Goal: Information Seeking & Learning: Learn about a topic

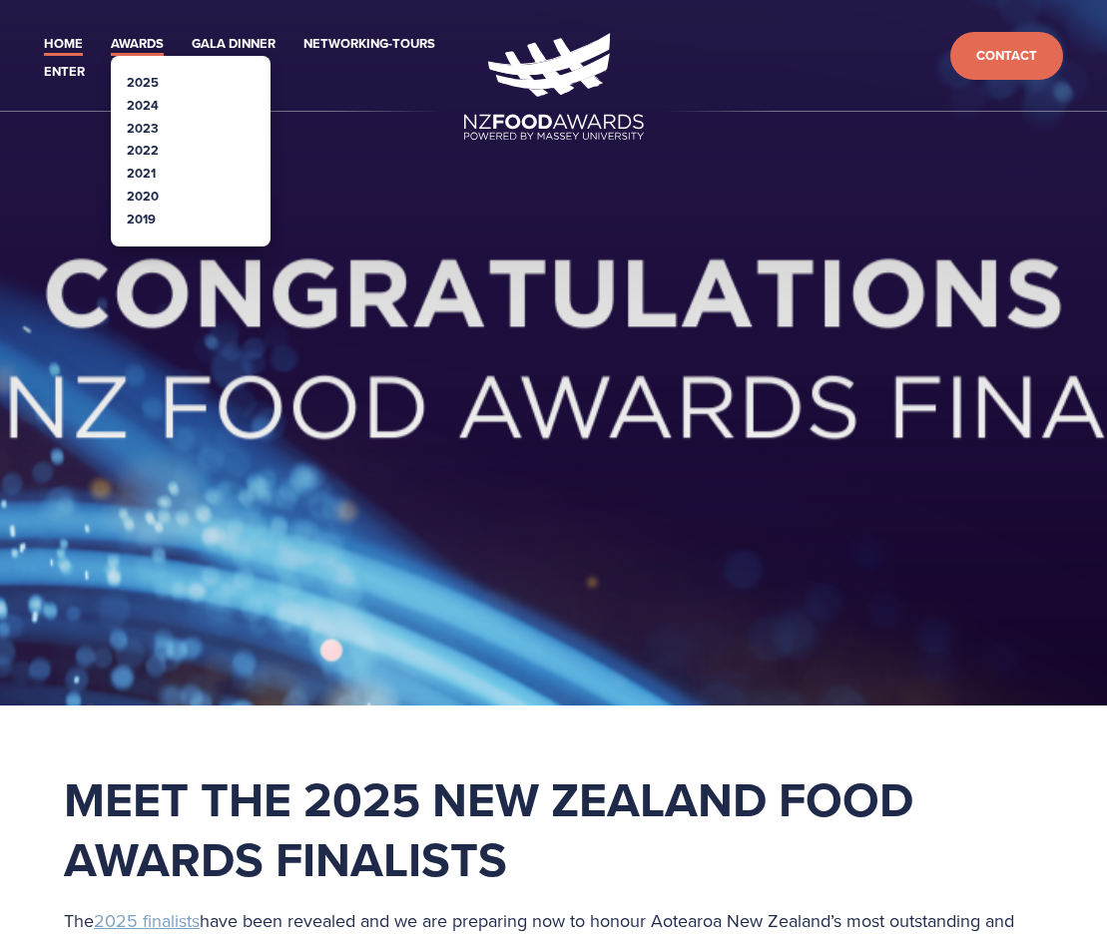
click at [151, 52] on link "Awards" at bounding box center [137, 44] width 53 height 23
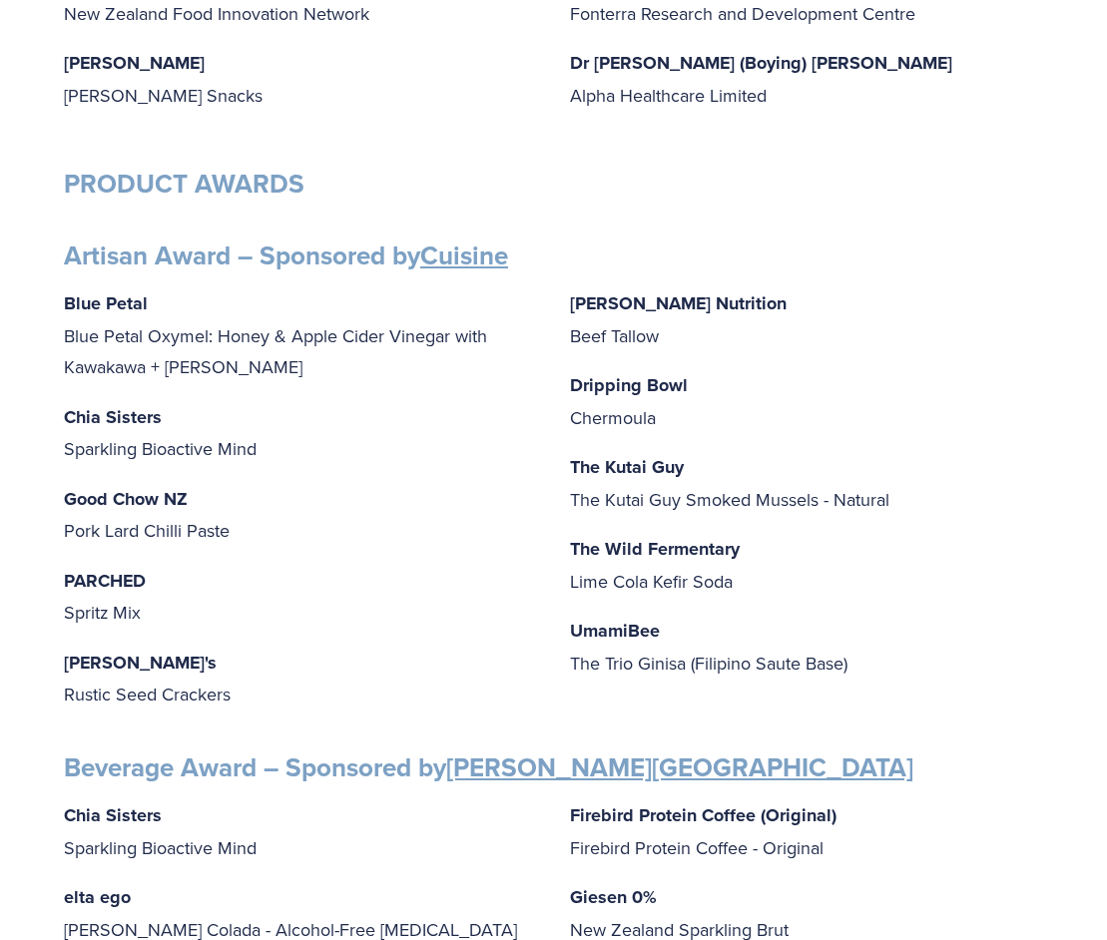
scroll to position [702, 0]
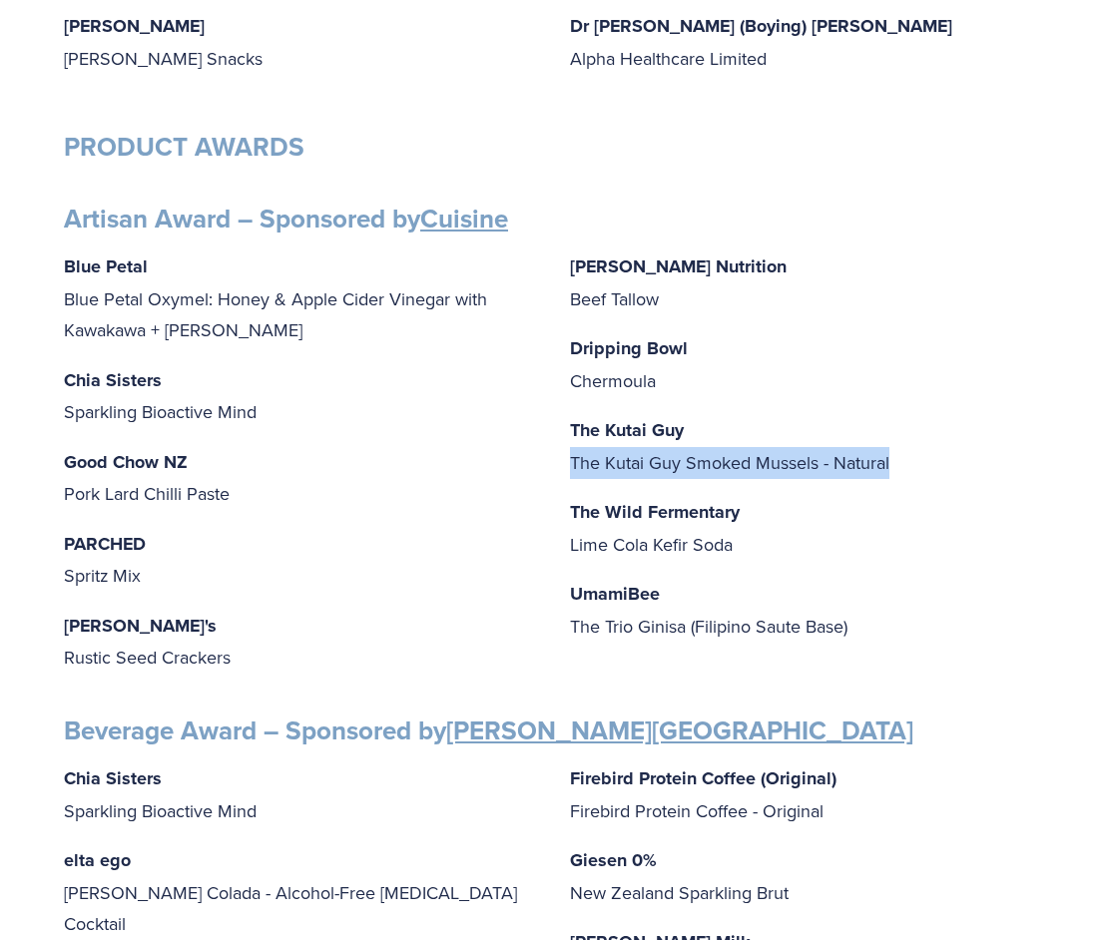
drag, startPoint x: 571, startPoint y: 465, endPoint x: 1005, endPoint y: 459, distance: 434.2
click at [1005, 459] on p "The Kutai Guy The Kutai Guy Smoked Mussels - Natural" at bounding box center [807, 446] width 474 height 64
click at [961, 457] on p "The Kutai Guy The Kutai Guy Smoked Mussels - Natural" at bounding box center [807, 446] width 474 height 64
drag, startPoint x: 569, startPoint y: 447, endPoint x: 867, endPoint y: 447, distance: 298.4
click at [866, 447] on p "The Kutai Guy The Kutai Guy Smoked Mussels - Natural" at bounding box center [807, 446] width 474 height 64
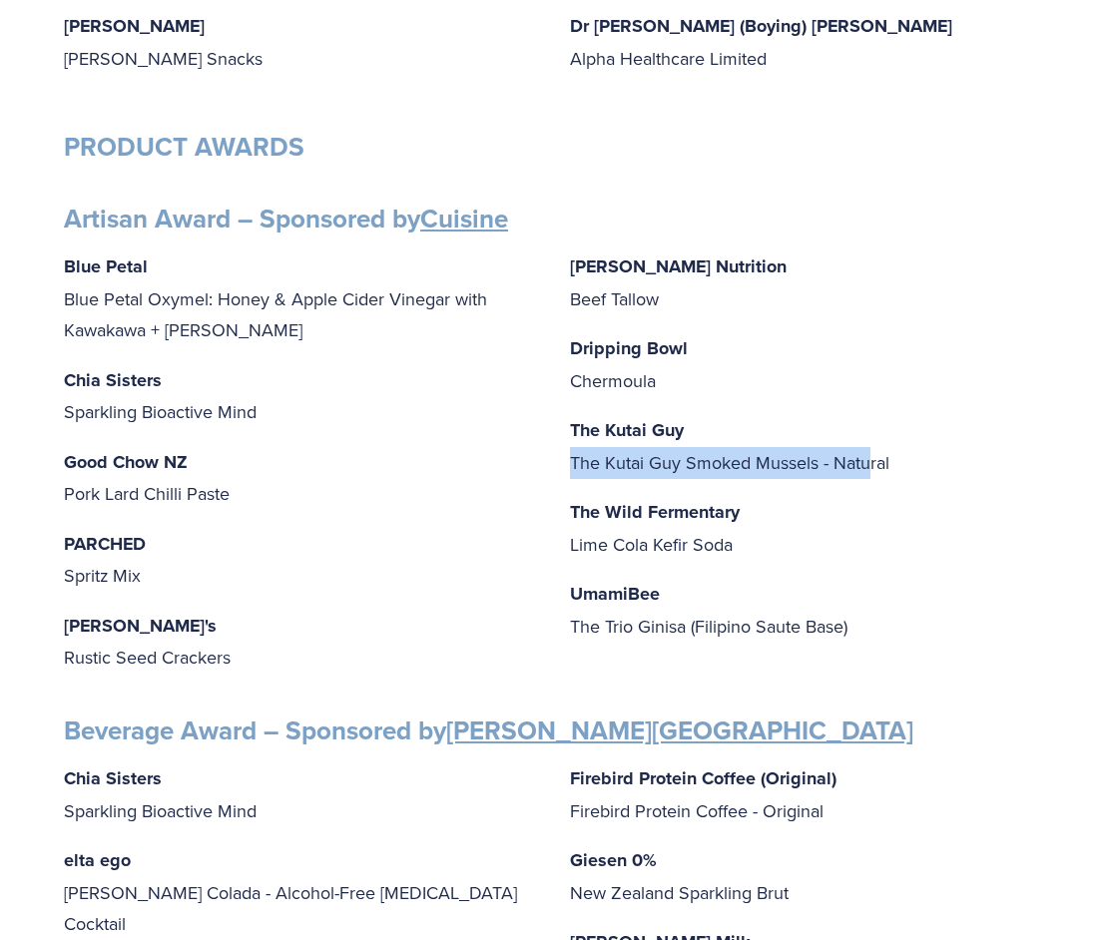
click at [867, 447] on p "The Kutai Guy The Kutai Guy Smoked Mussels - Natural" at bounding box center [807, 446] width 474 height 64
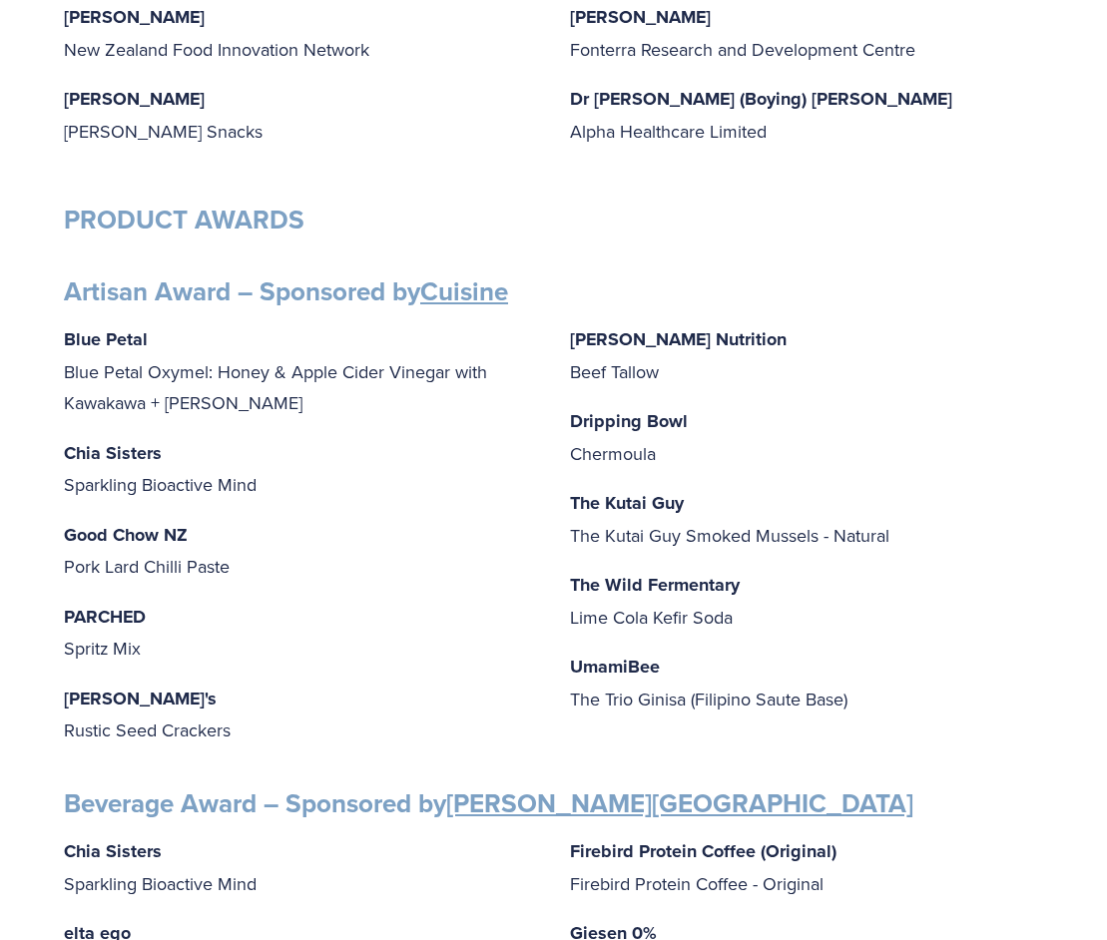
scroll to position [625, 0]
